Goal: Task Accomplishment & Management: Use online tool/utility

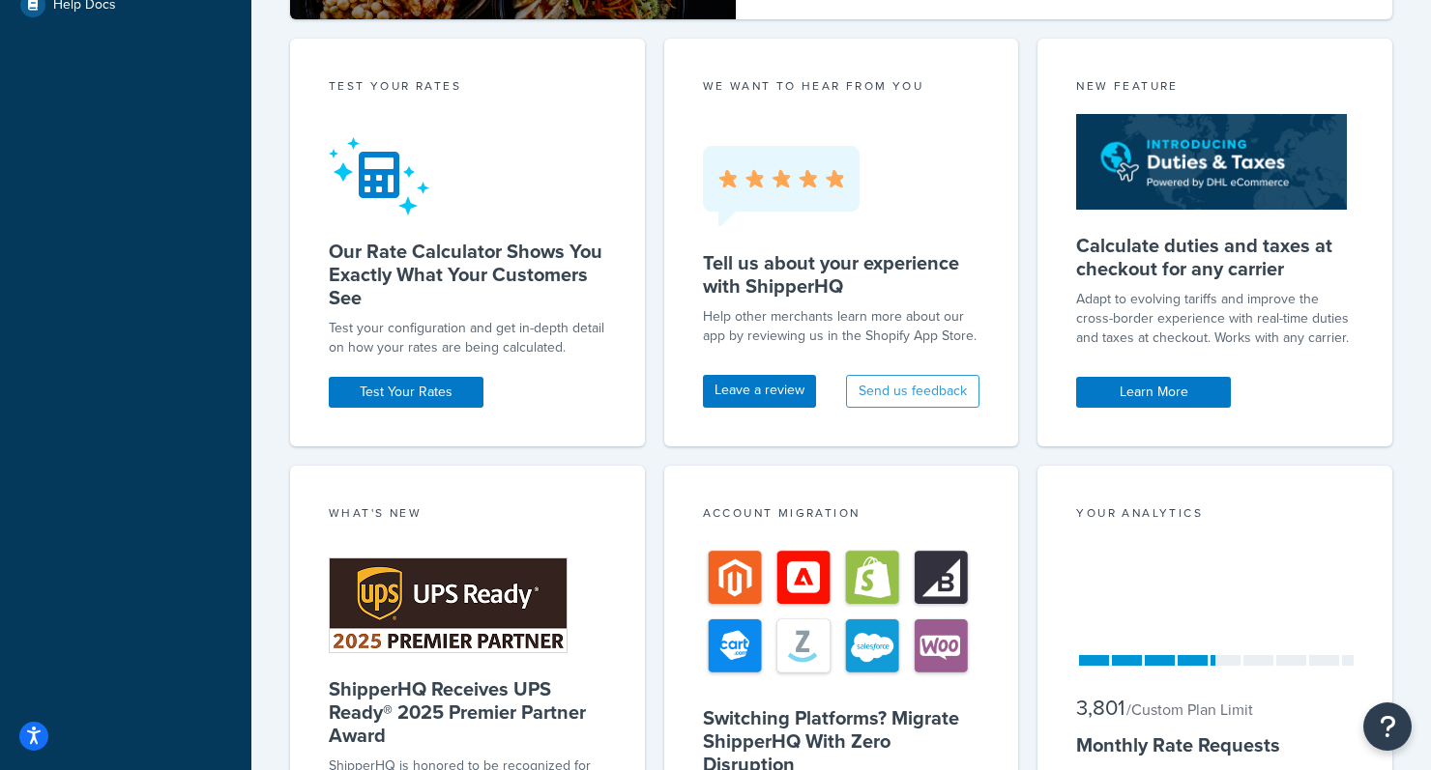
scroll to position [761, 0]
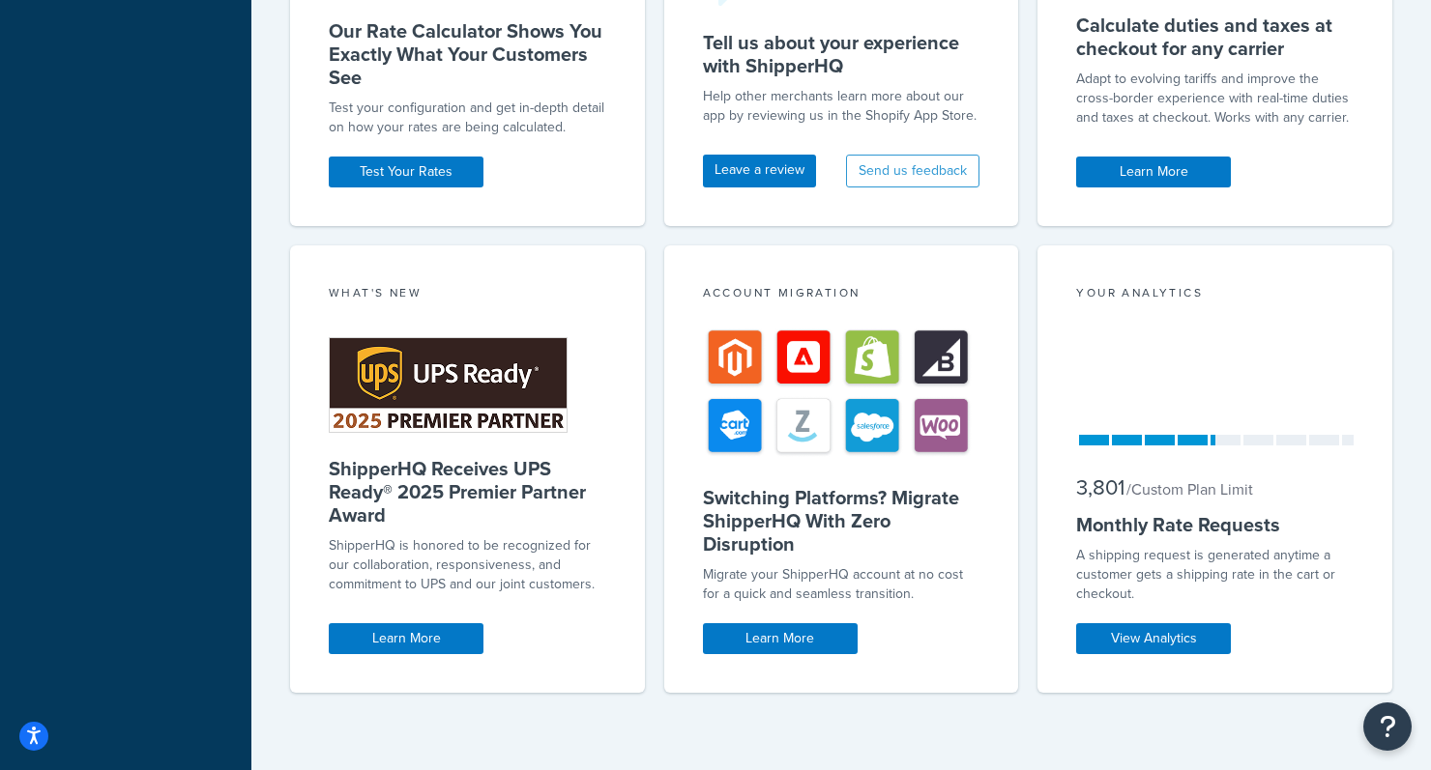
click at [1180, 435] on div at bounding box center [1145, 440] width 138 height 11
click at [1170, 632] on link "View Analytics" at bounding box center [1153, 638] width 155 height 31
